Goal: Information Seeking & Learning: Learn about a topic

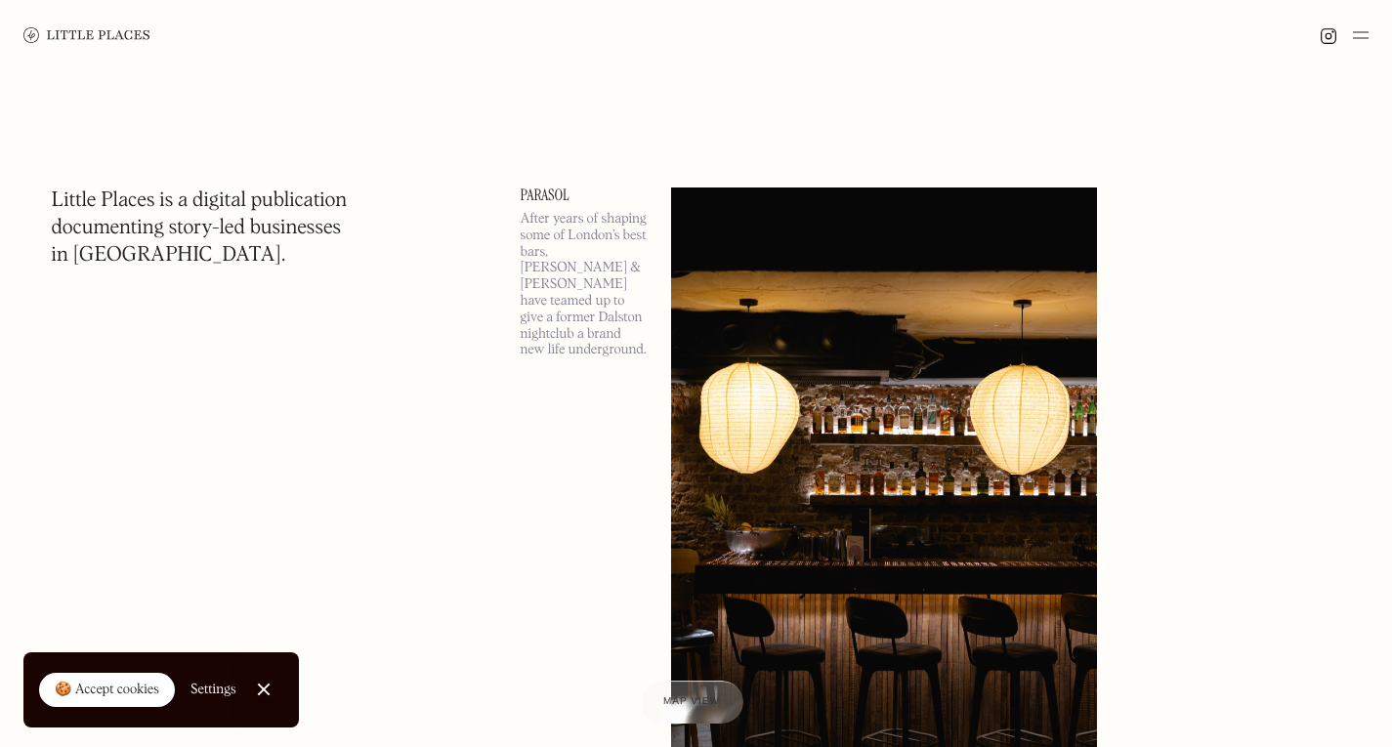
click at [258, 681] on link "Close Cookie Popup" at bounding box center [263, 689] width 39 height 39
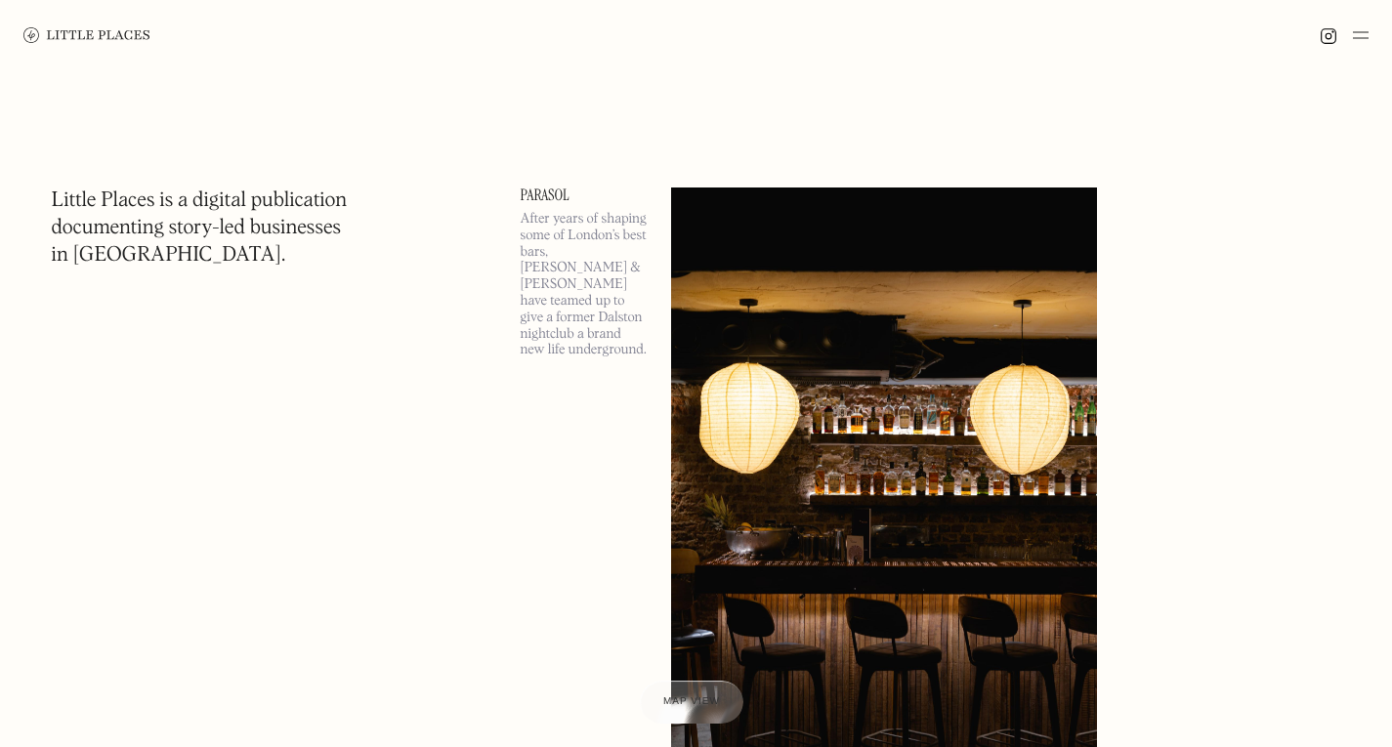
scroll to position [391, 0]
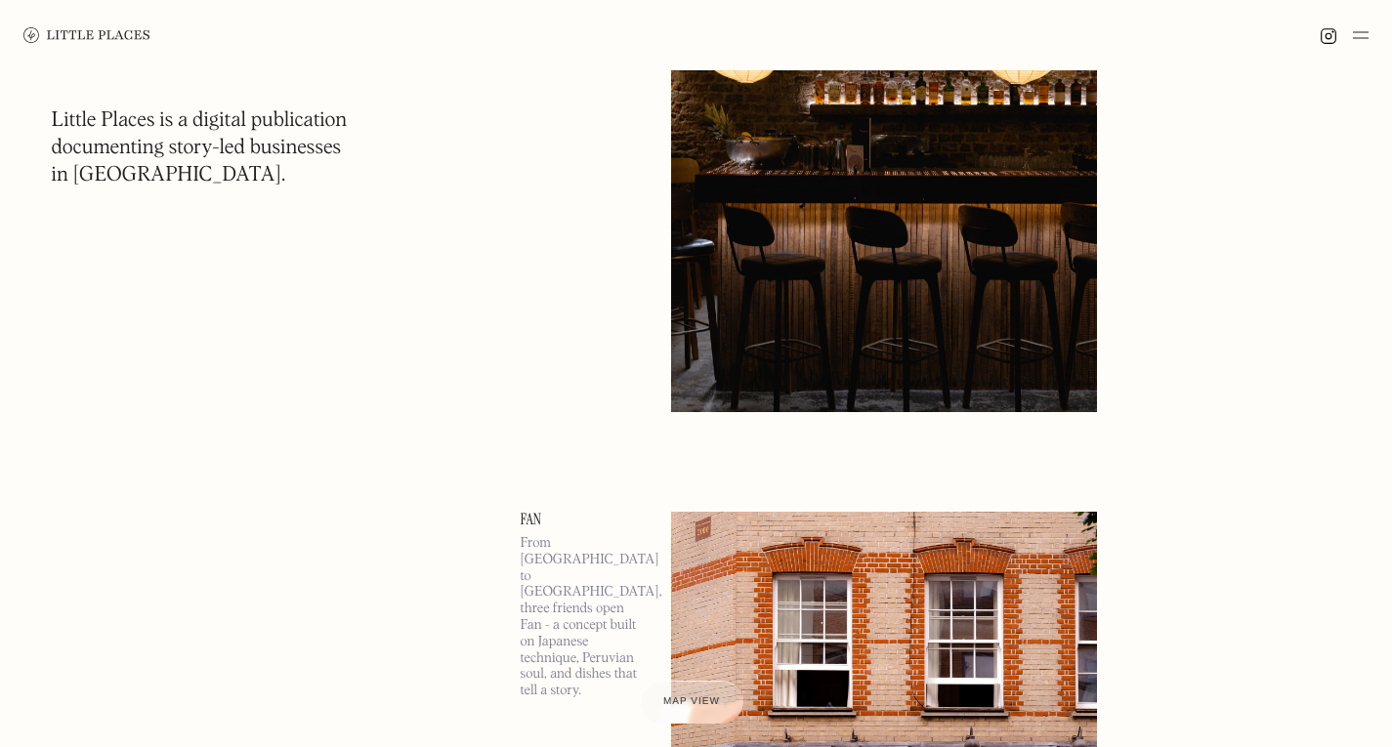
click at [1353, 38] on img at bounding box center [1361, 34] width 16 height 23
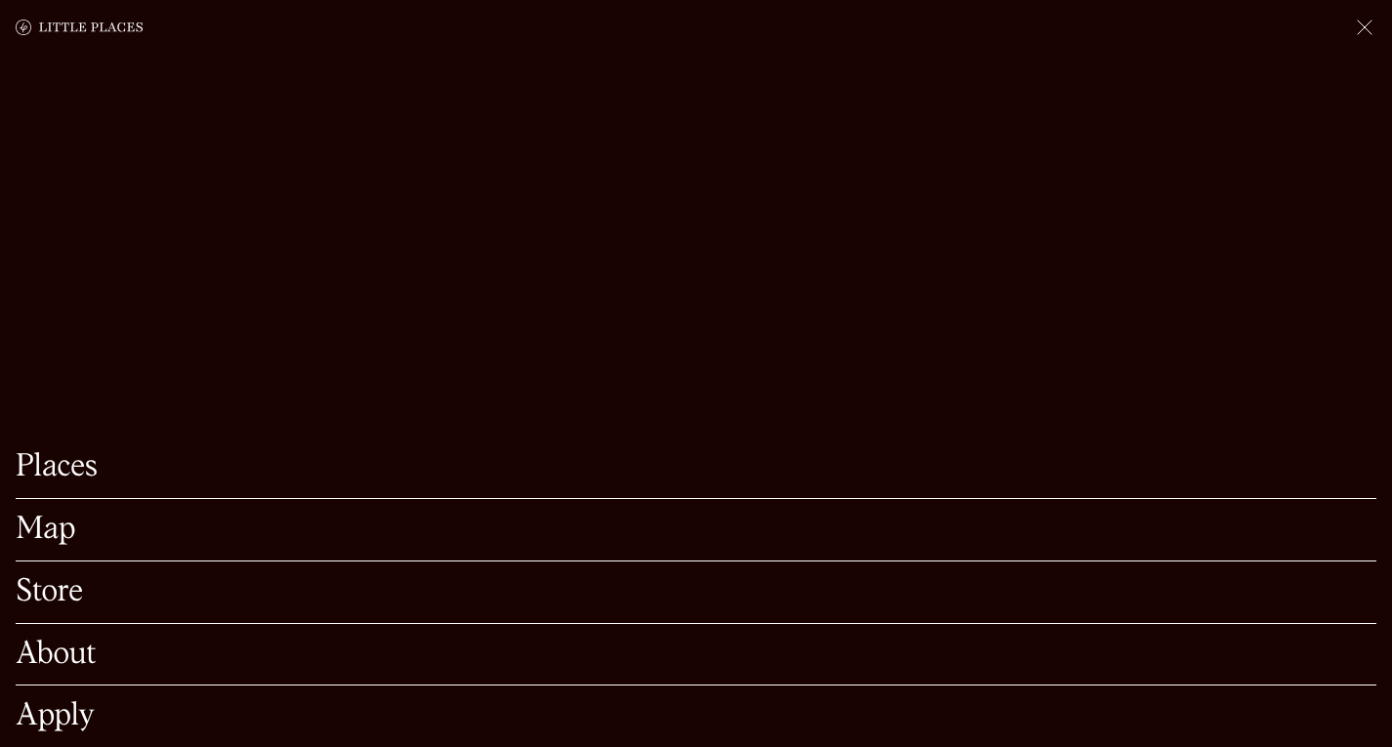
click at [43, 515] on link "Map" at bounding box center [696, 530] width 1361 height 30
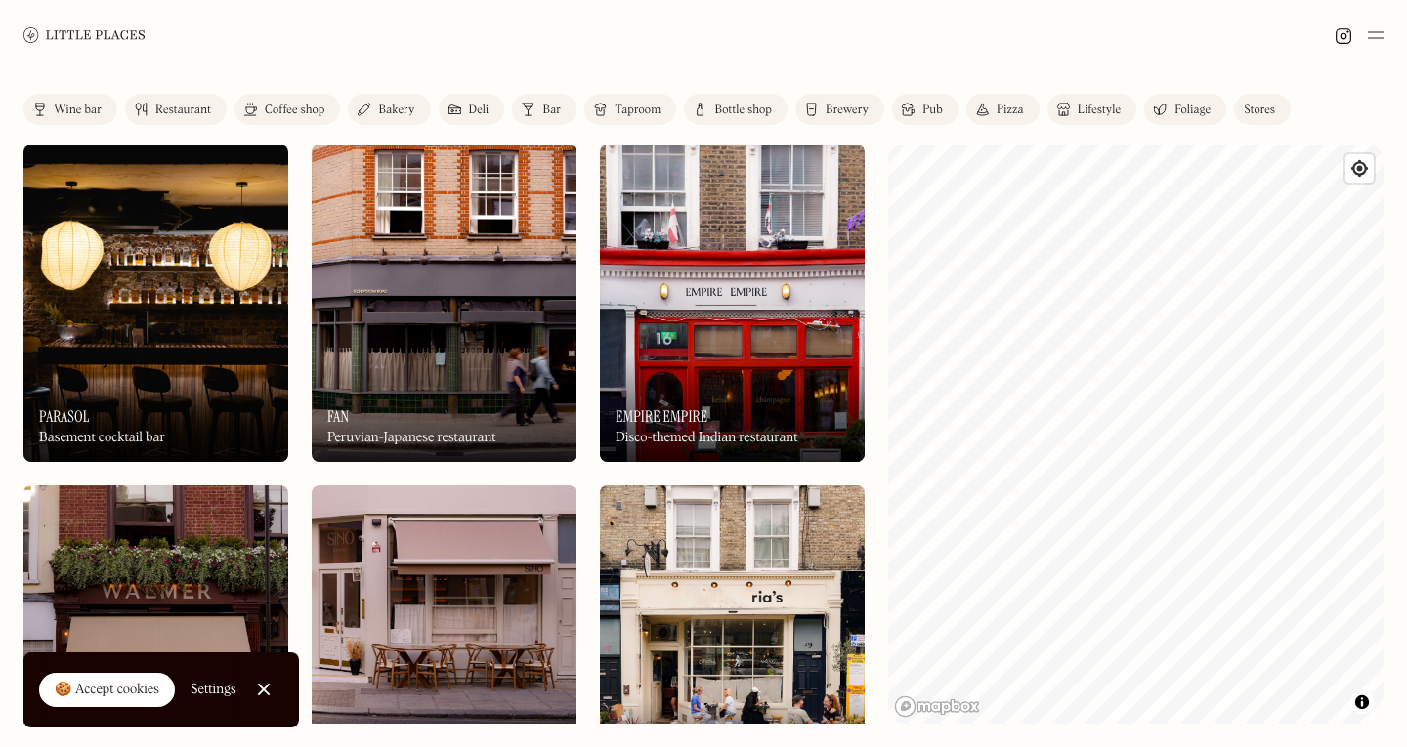
click at [191, 112] on div "Restaurant" at bounding box center [183, 111] width 56 height 12
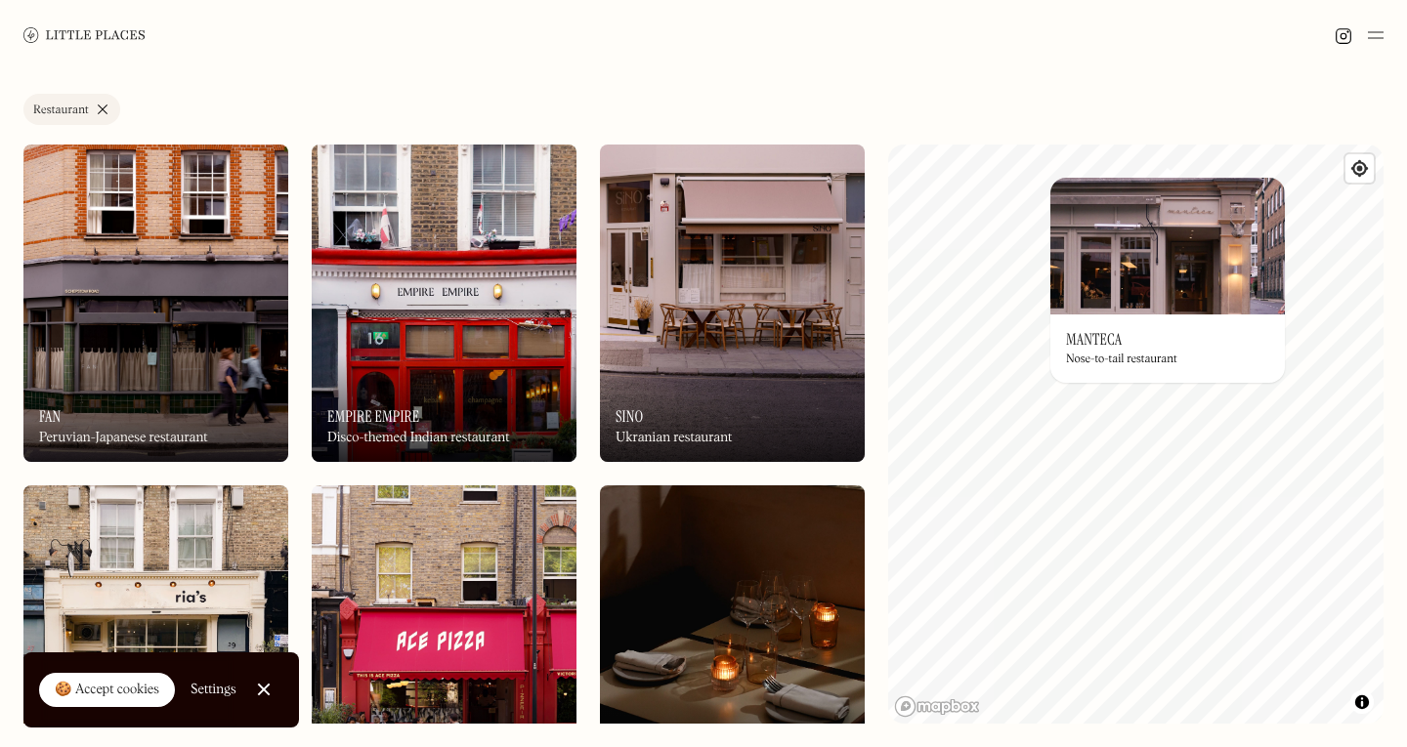
click at [1125, 181] on img at bounding box center [1167, 246] width 234 height 137
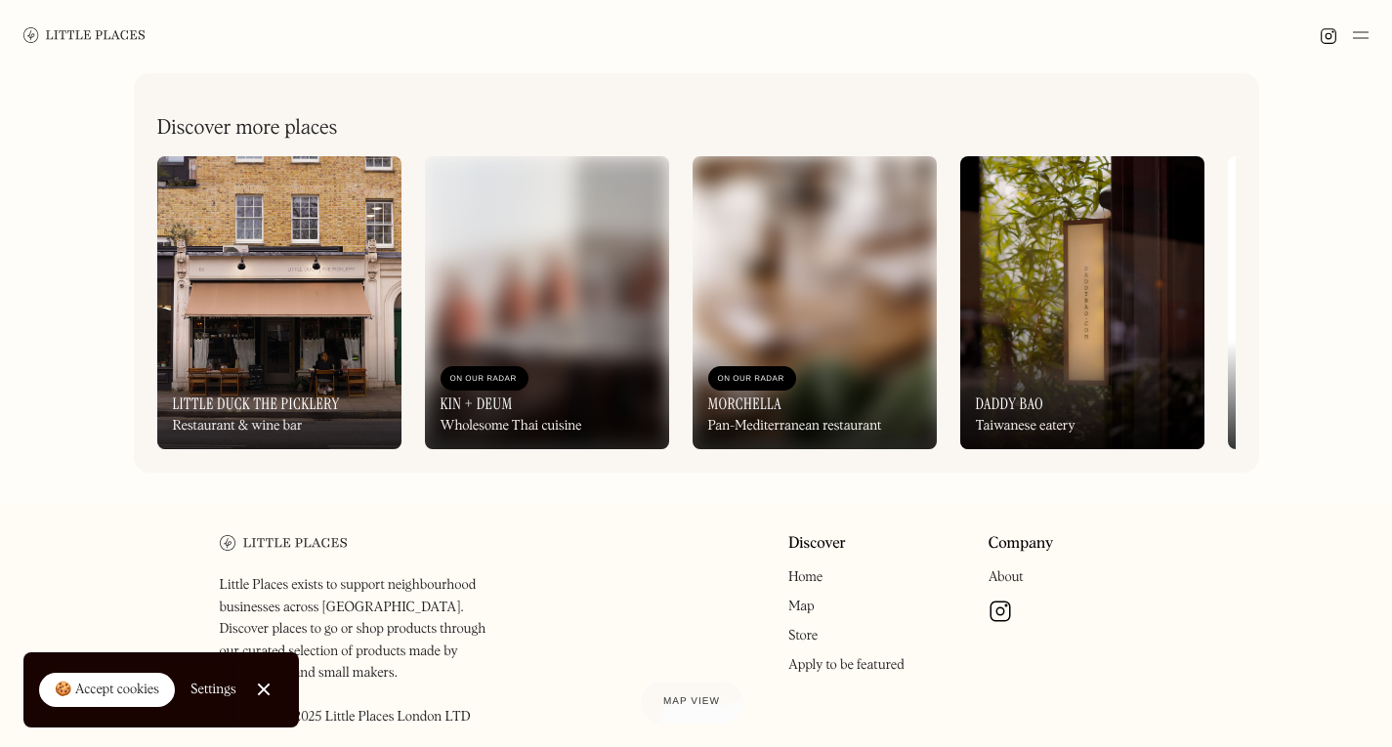
scroll to position [879, 0]
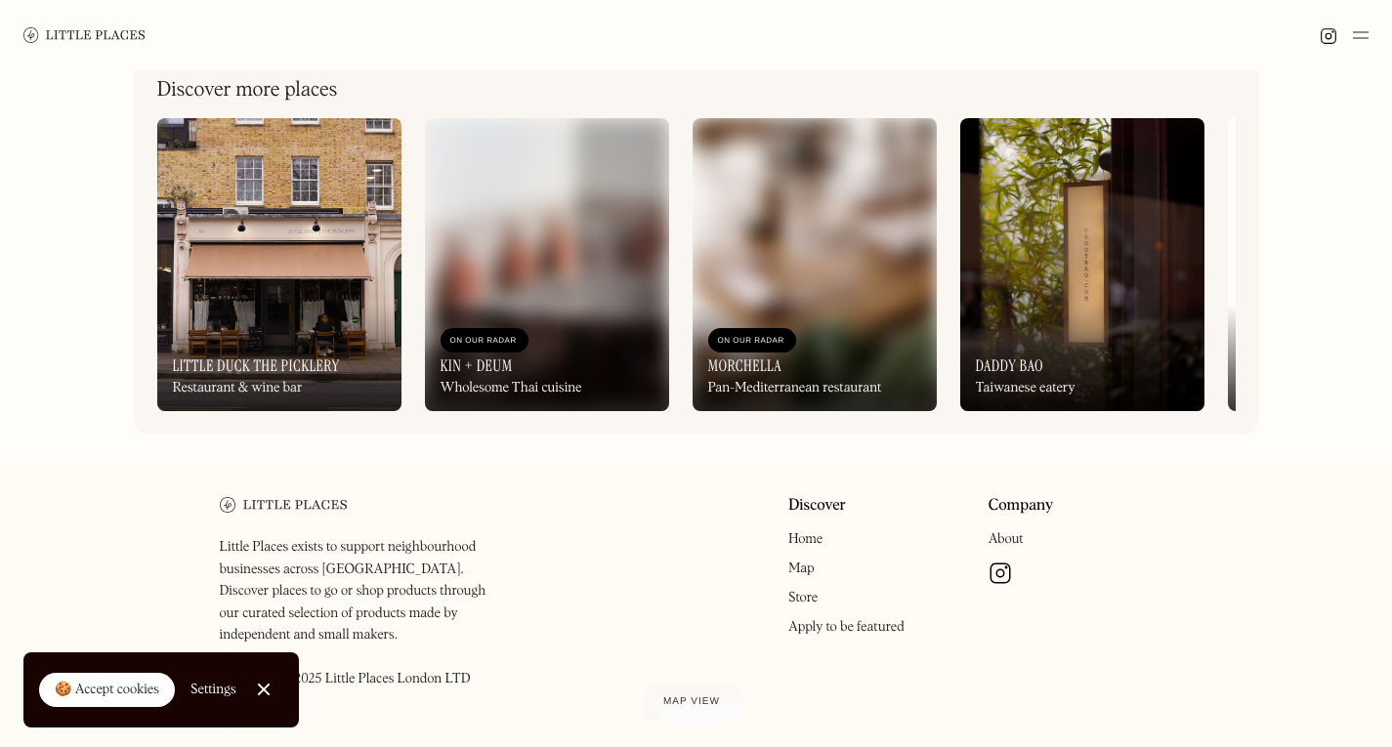
drag, startPoint x: 433, startPoint y: 429, endPoint x: 450, endPoint y: 428, distance: 17.6
click at [450, 428] on div "Discover more places On Our Radar Little Duck The Picklery Restaurant & wine ba…" at bounding box center [697, 235] width 1126 height 400
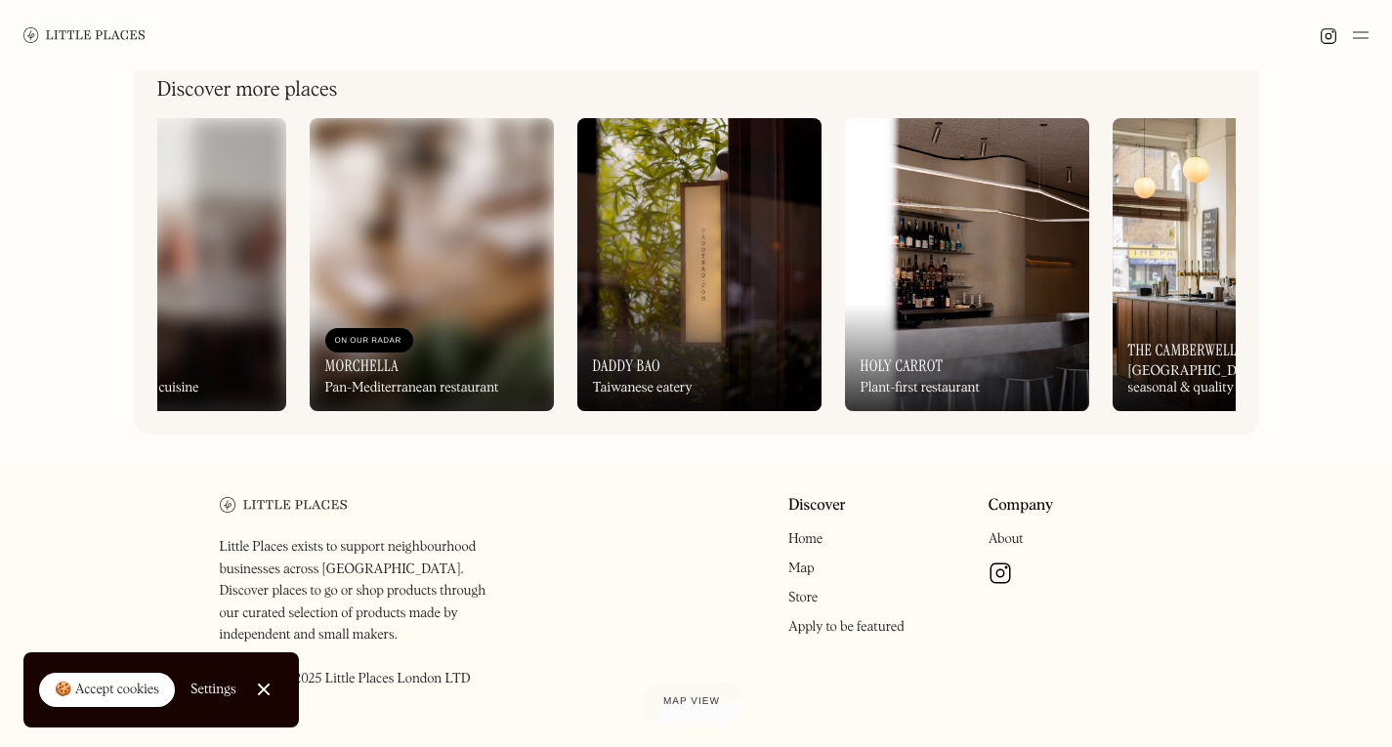
scroll to position [0, 0]
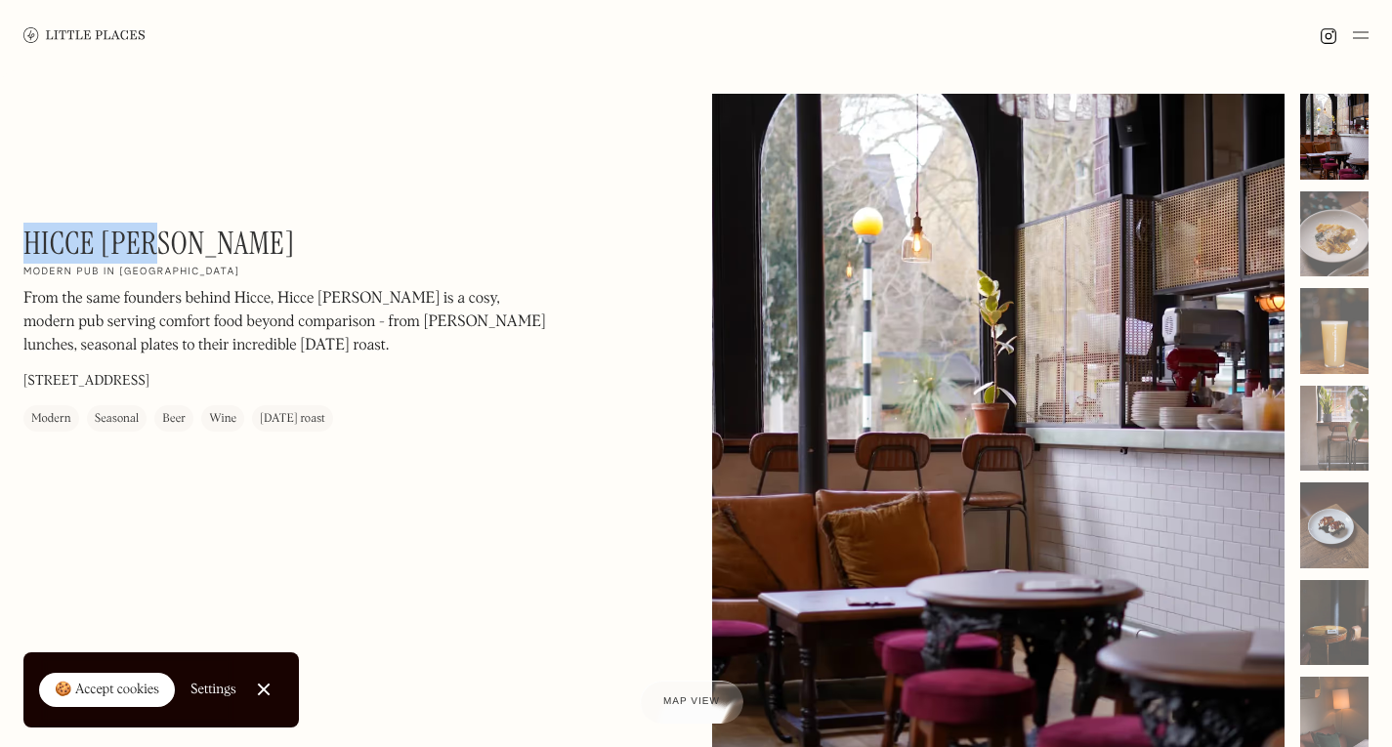
drag, startPoint x: 170, startPoint y: 234, endPoint x: 29, endPoint y: 236, distance: 140.7
click at [29, 236] on div "Hicce Hart On Our Radar Modern pub in Islington From the same founders behind H…" at bounding box center [287, 328] width 528 height 207
copy h1 "Hicce [PERSON_NAME]"
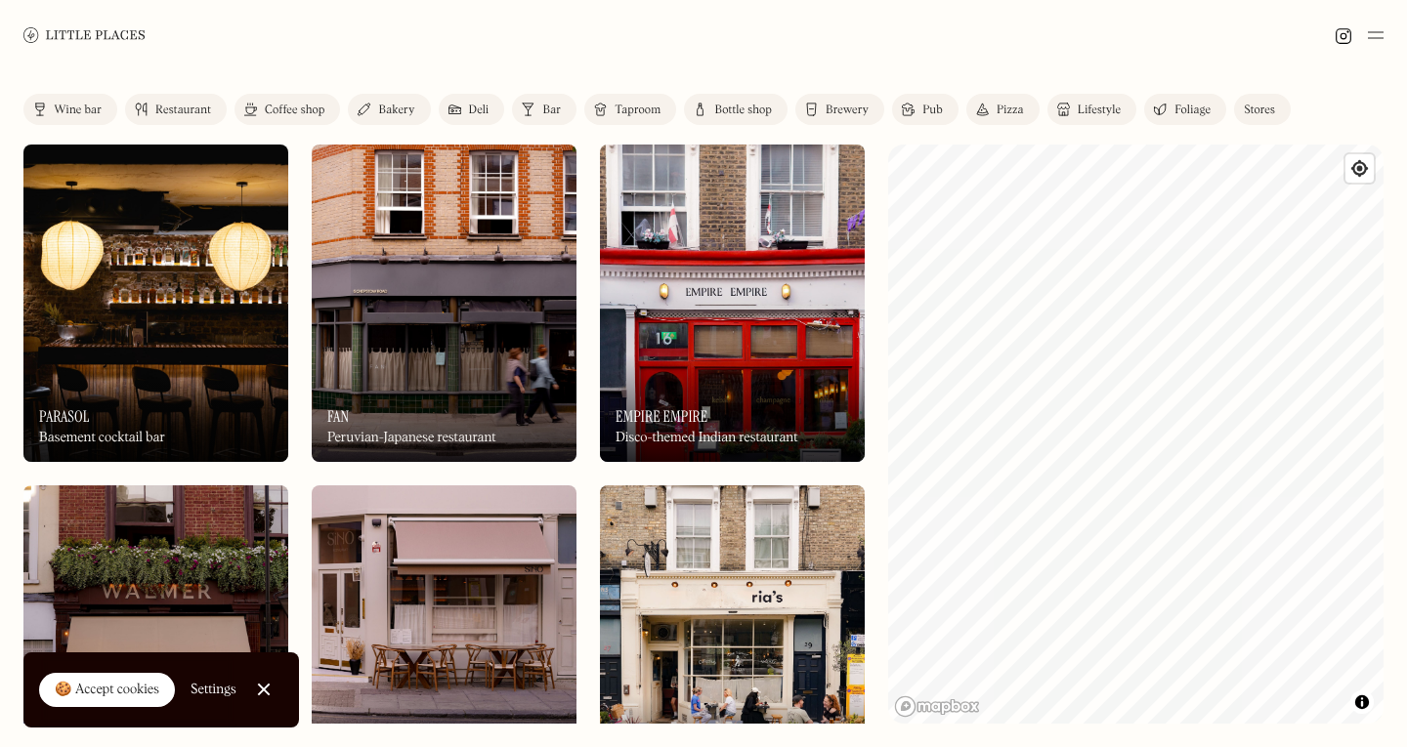
click at [181, 106] on div "Restaurant" at bounding box center [183, 111] width 56 height 12
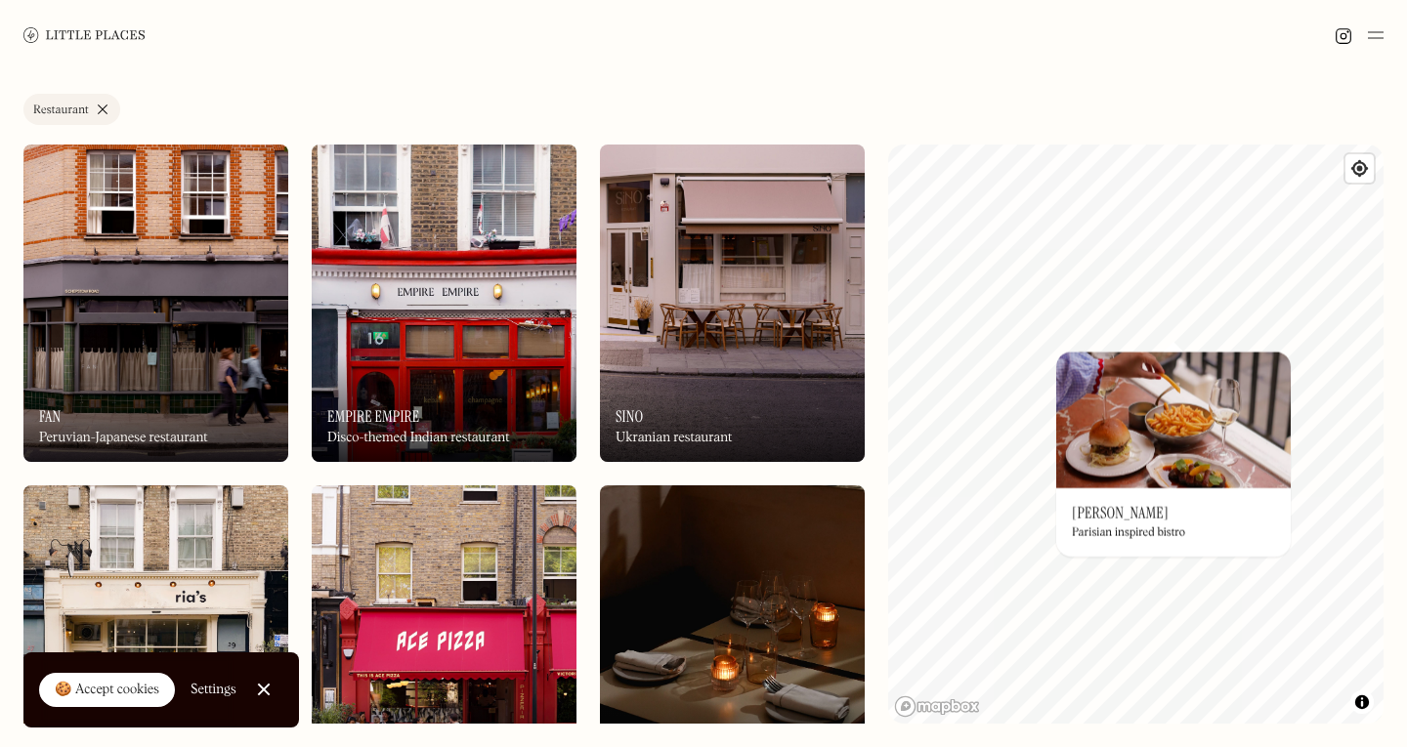
click at [1173, 438] on div "© Mapbox © OpenStreetMap Improve this map On Our Radar Henri Parisian inspired …" at bounding box center [1135, 434] width 495 height 579
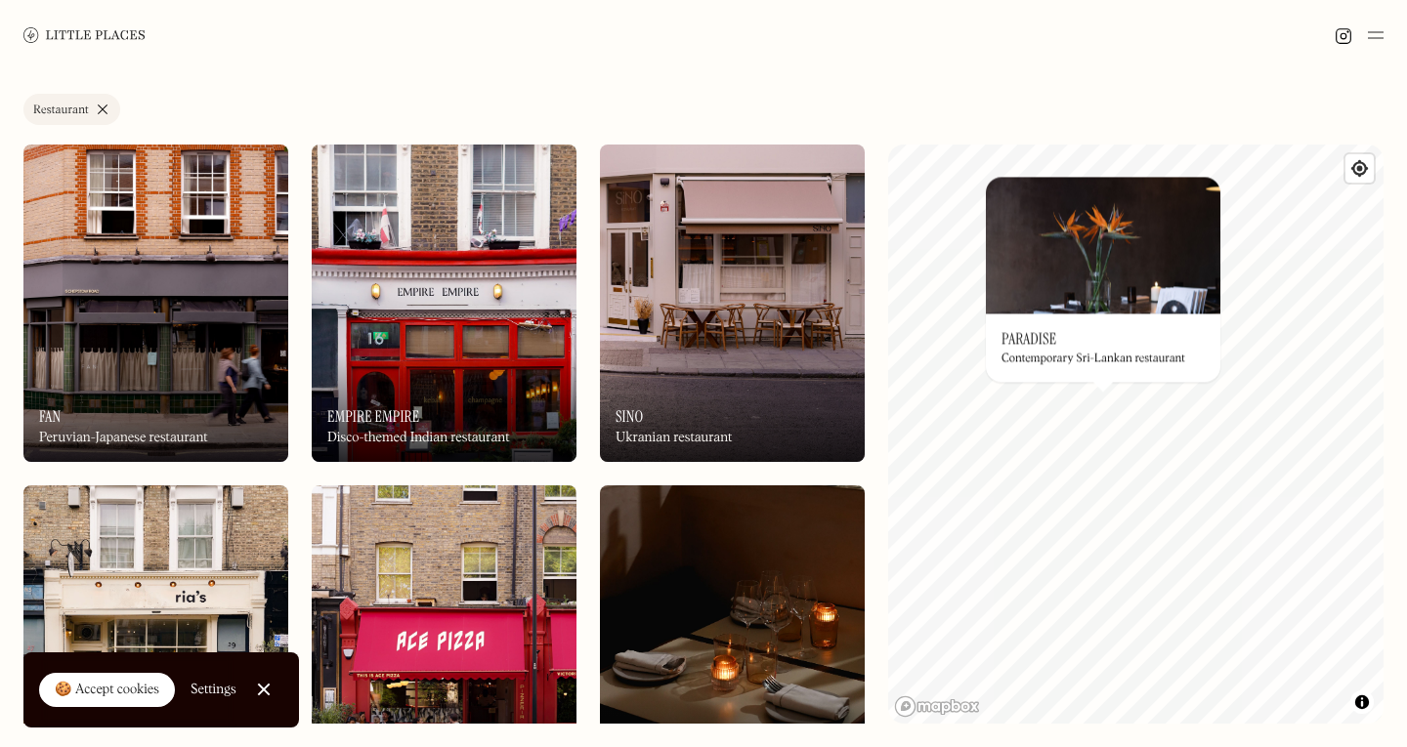
click at [1086, 364] on div "© Mapbox © OpenStreetMap Improve this map On Our Radar Paradise Contemporary Sr…" at bounding box center [1135, 434] width 495 height 579
